Goal: Find contact information: Find contact information

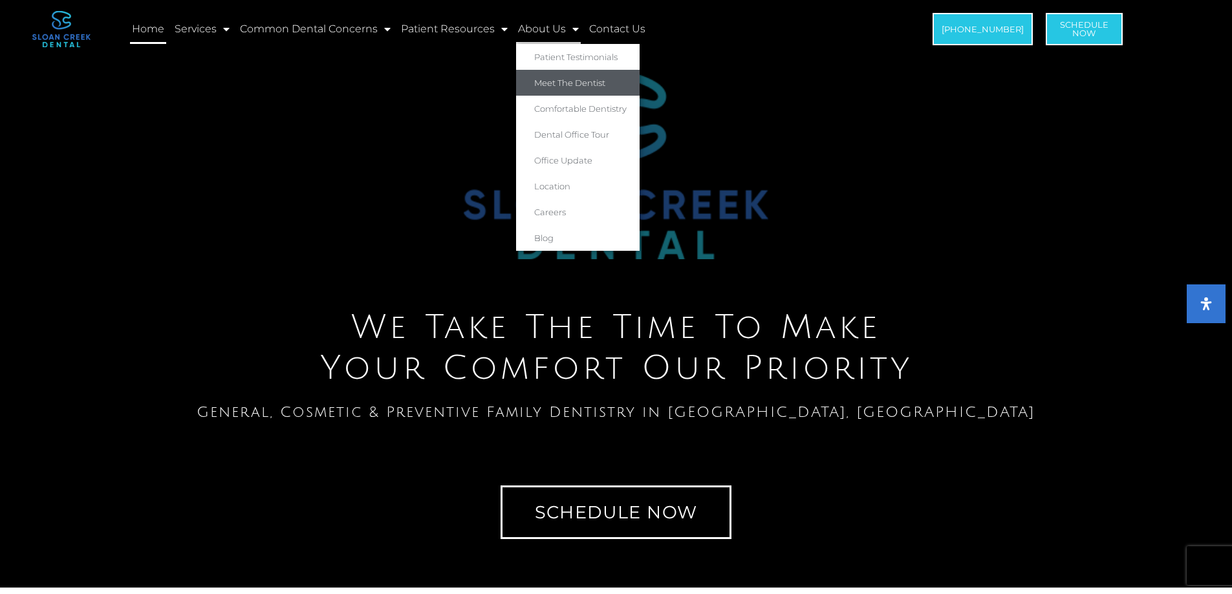
click at [571, 81] on link "Meet The Dentist" at bounding box center [578, 83] width 124 height 26
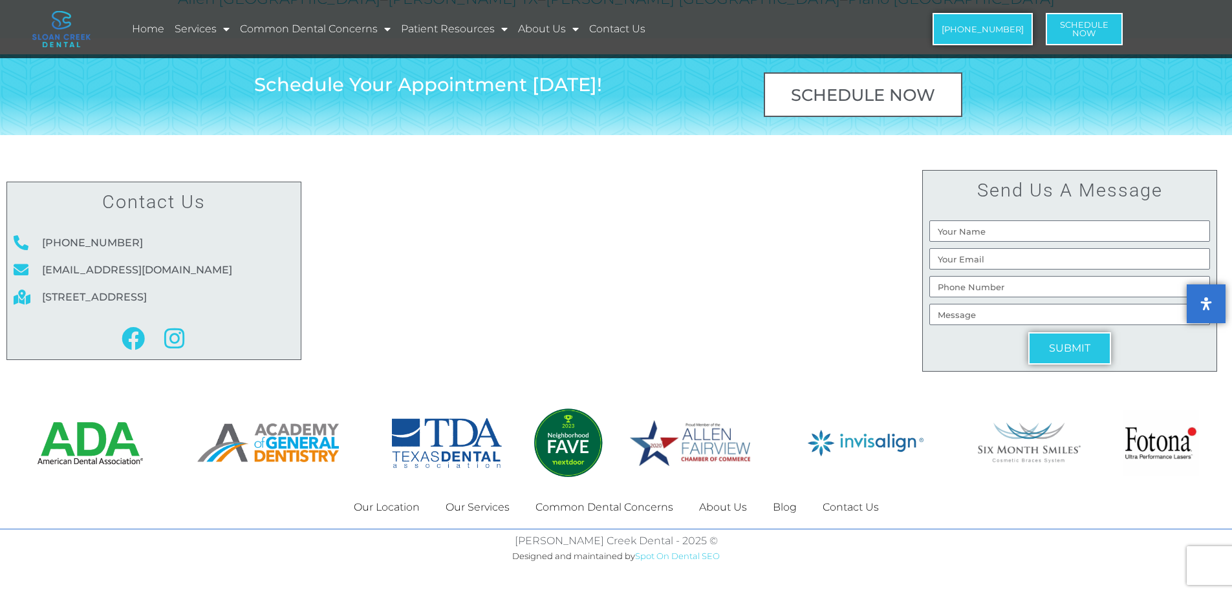
scroll to position [2411, 0]
click at [859, 508] on link "Contact Us" at bounding box center [851, 508] width 82 height 30
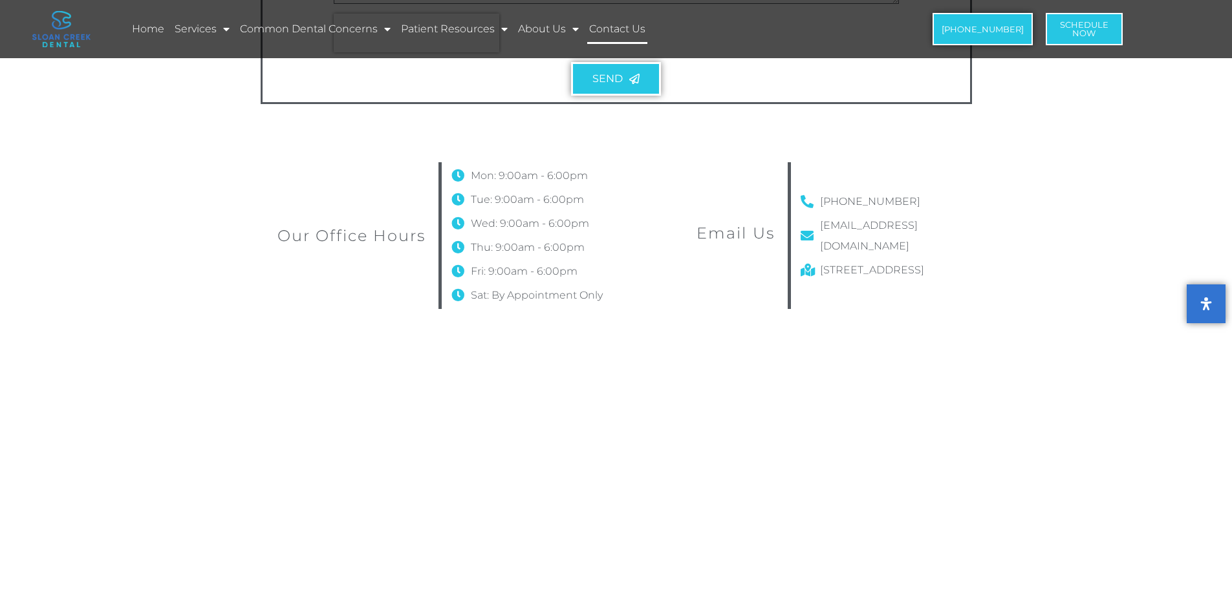
scroll to position [669, 0]
